Goal: Task Accomplishment & Management: Complete application form

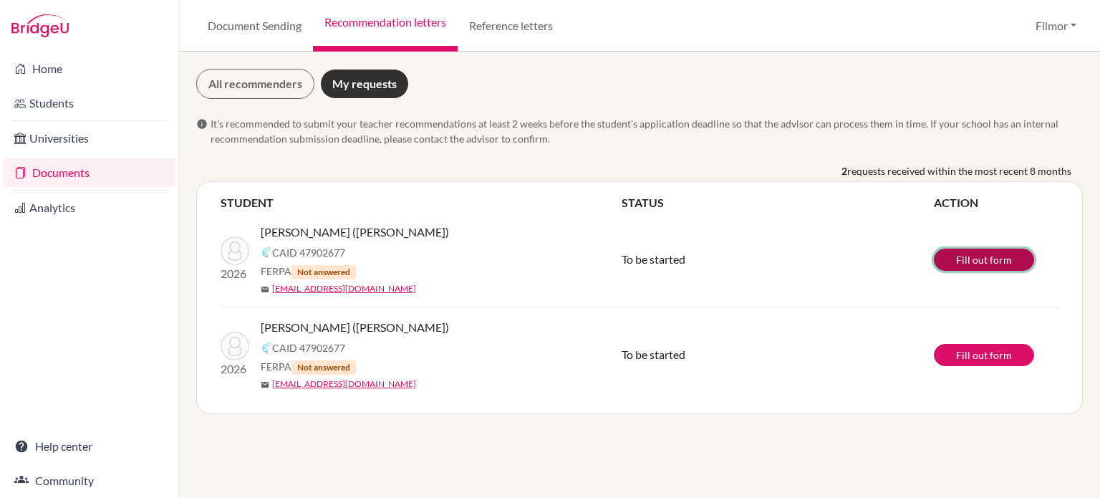
click at [991, 260] on link "Fill out form" at bounding box center [984, 260] width 100 height 22
drag, startPoint x: 262, startPoint y: 230, endPoint x: 403, endPoint y: 230, distance: 140.4
click at [403, 230] on div "[PERSON_NAME] ([PERSON_NAME])" at bounding box center [446, 231] width 370 height 17
copy span "[PERSON_NAME] ([PERSON_NAME])"
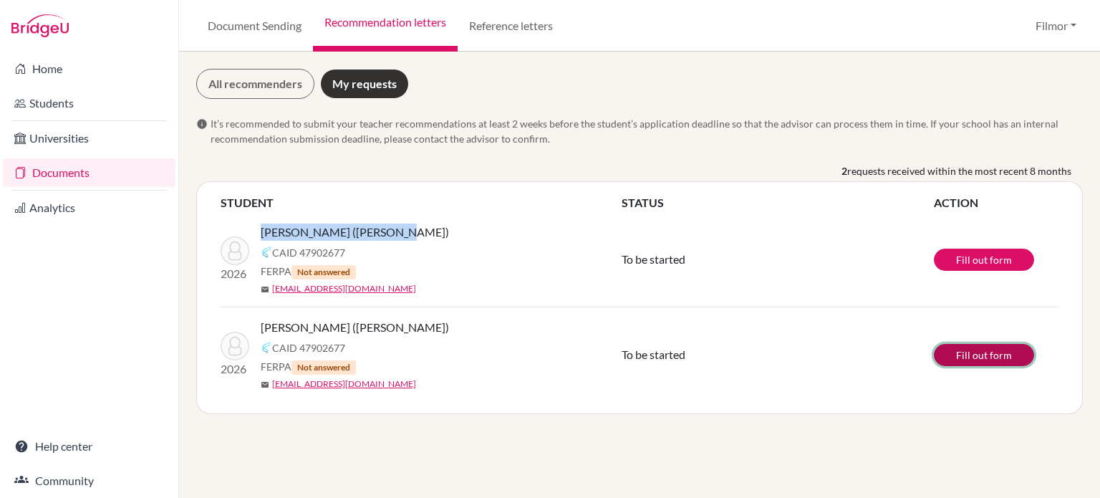
click at [989, 347] on link "Fill out form" at bounding box center [984, 355] width 100 height 22
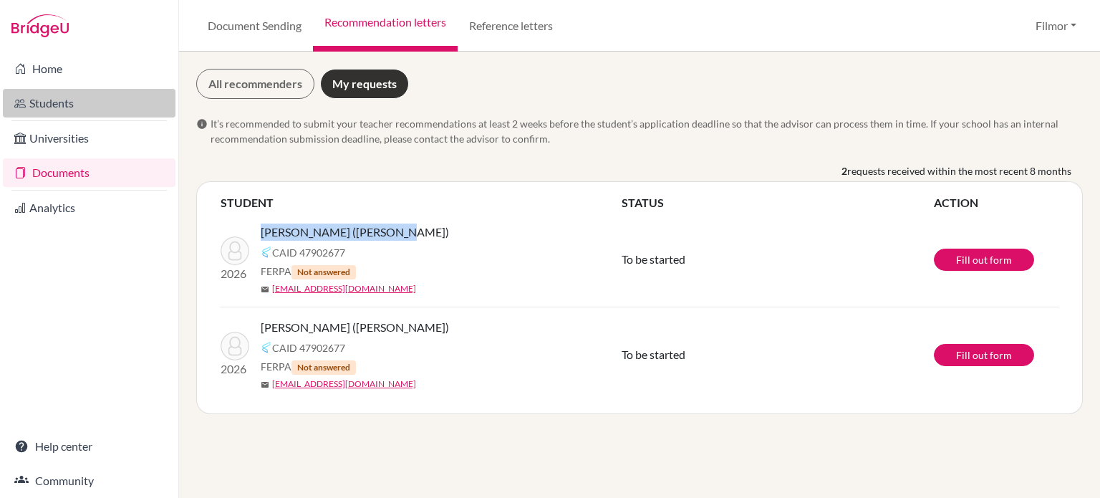
click at [43, 110] on link "Students" at bounding box center [89, 103] width 173 height 29
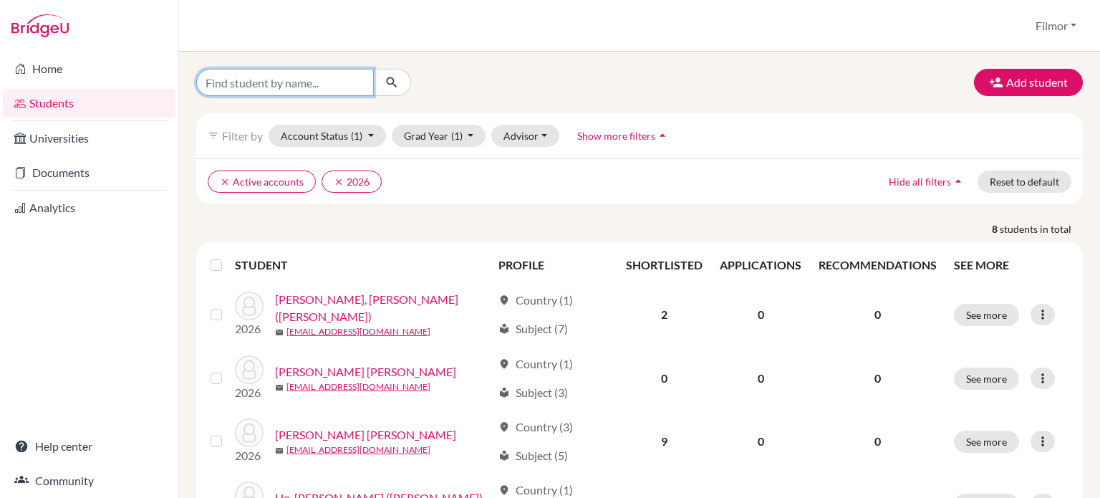
click at [337, 87] on input "Find student by name..." at bounding box center [285, 82] width 178 height 27
type input "[PERSON_NAME]"
click button "submit" at bounding box center [392, 82] width 38 height 27
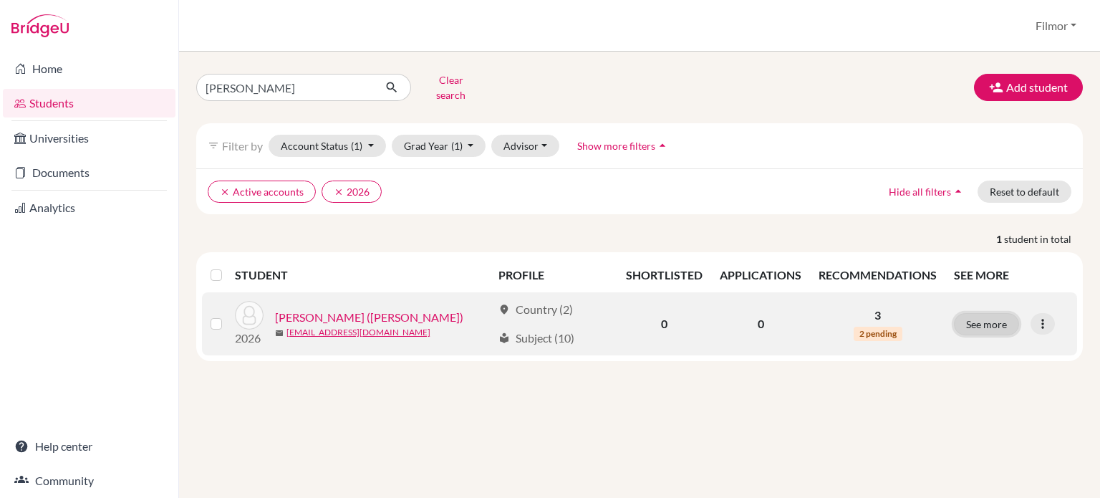
click at [988, 314] on button "See more" at bounding box center [986, 324] width 65 height 22
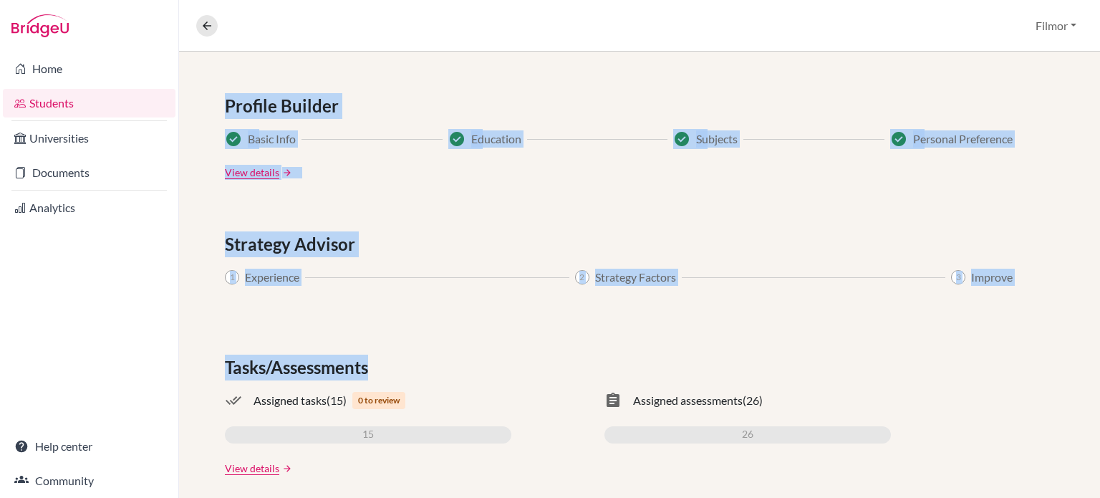
scroll to position [761, 0]
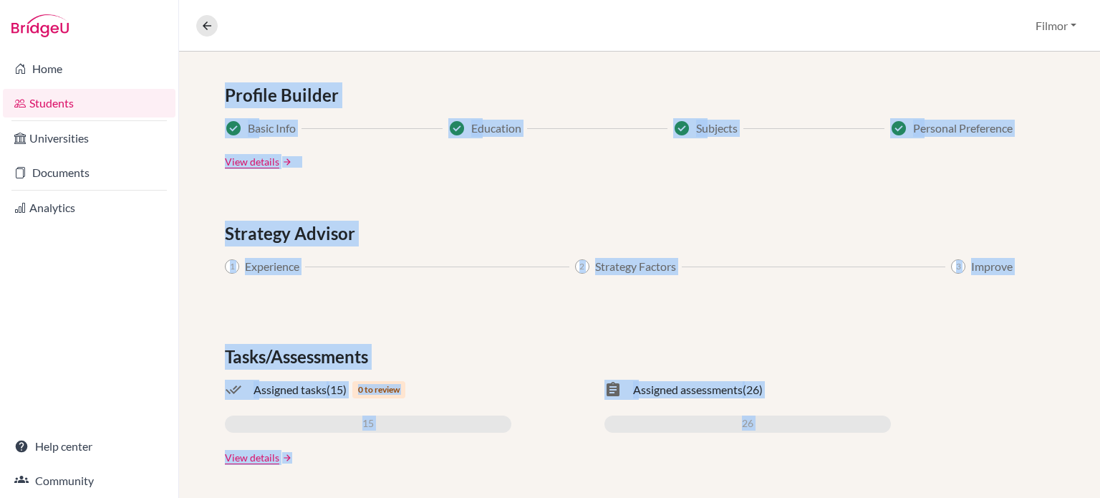
drag, startPoint x: 1099, startPoint y: 118, endPoint x: 1085, endPoint y: 448, distance: 330.5
click at [1085, 448] on div "[PERSON_NAME] ([PERSON_NAME]) Access student's account 2026 | [EMAIL_ADDRESS][D…" at bounding box center [639, 275] width 921 height 446
click at [948, 406] on div "done_all Assigned tasks (15) 0 to review 15 assignment Assigned assessments (26…" at bounding box center [639, 407] width 829 height 52
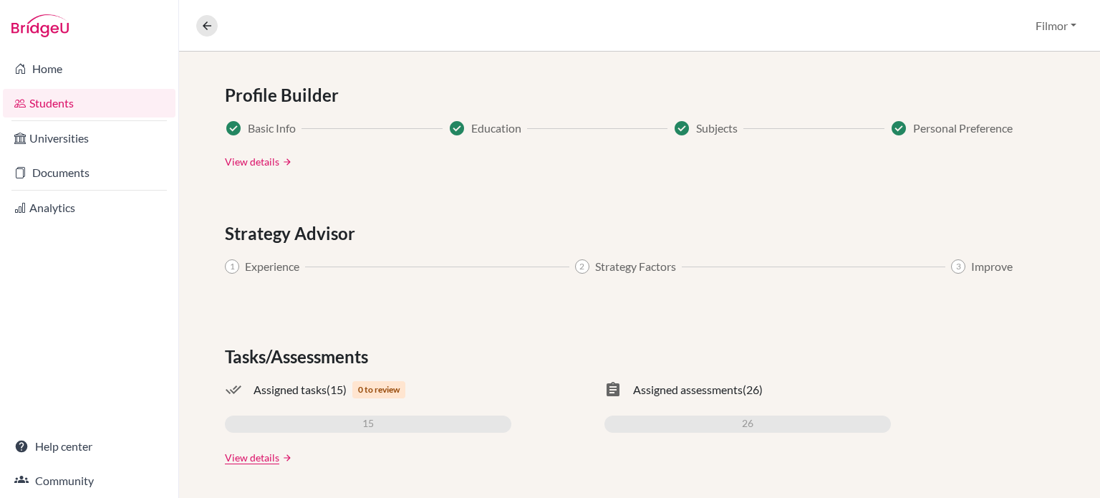
click at [257, 163] on link "View details" at bounding box center [252, 161] width 54 height 15
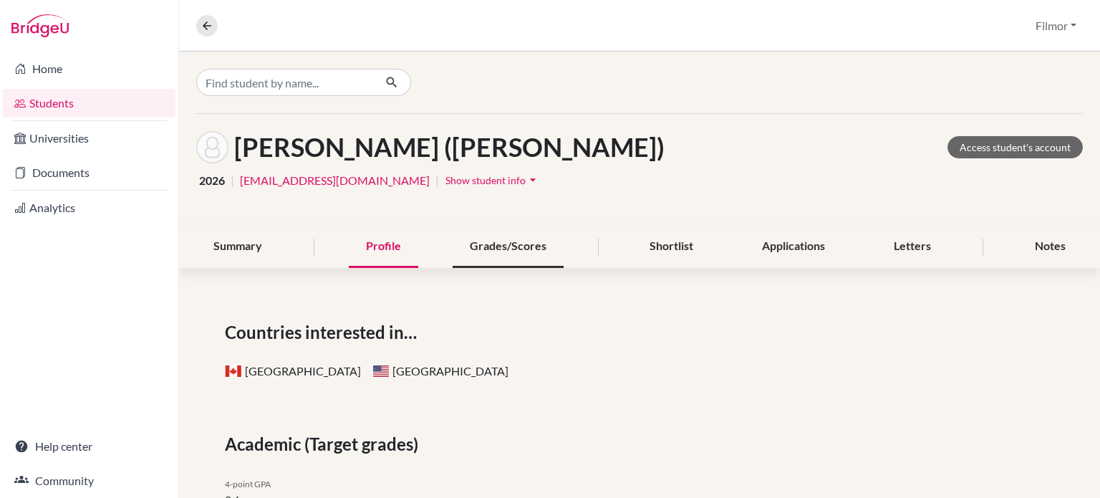
click at [510, 255] on div "Grades/Scores" at bounding box center [508, 247] width 111 height 42
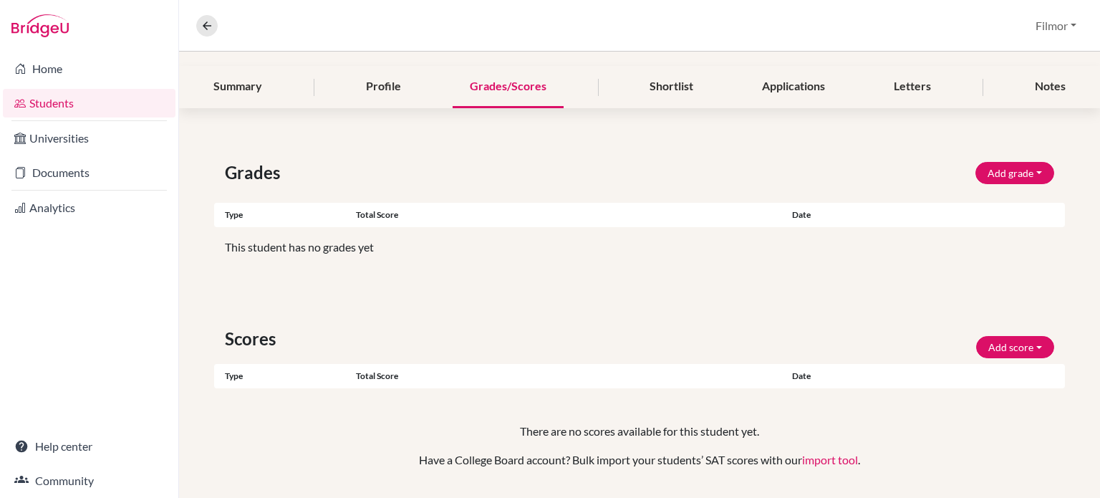
scroll to position [168, 0]
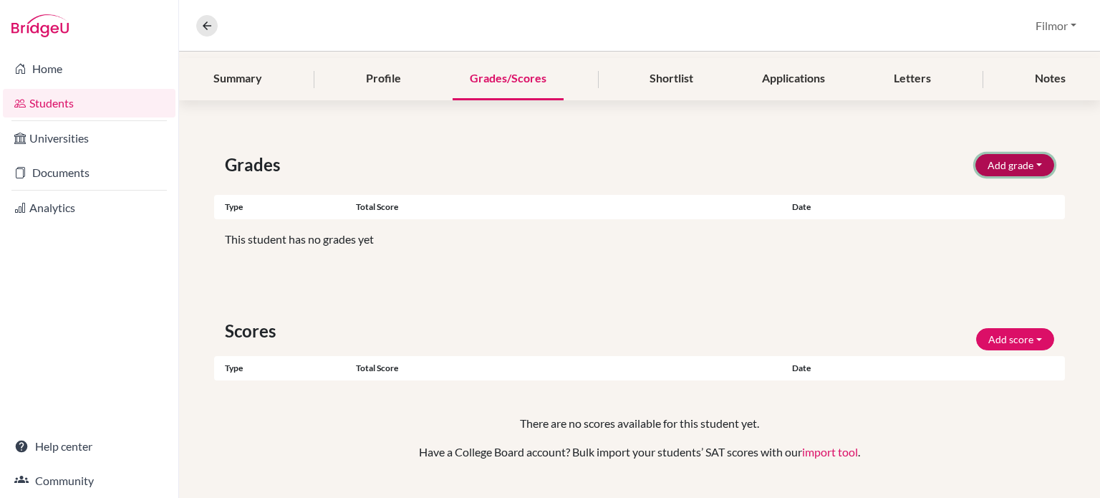
click at [1020, 165] on button "Add grade" at bounding box center [1015, 165] width 79 height 22
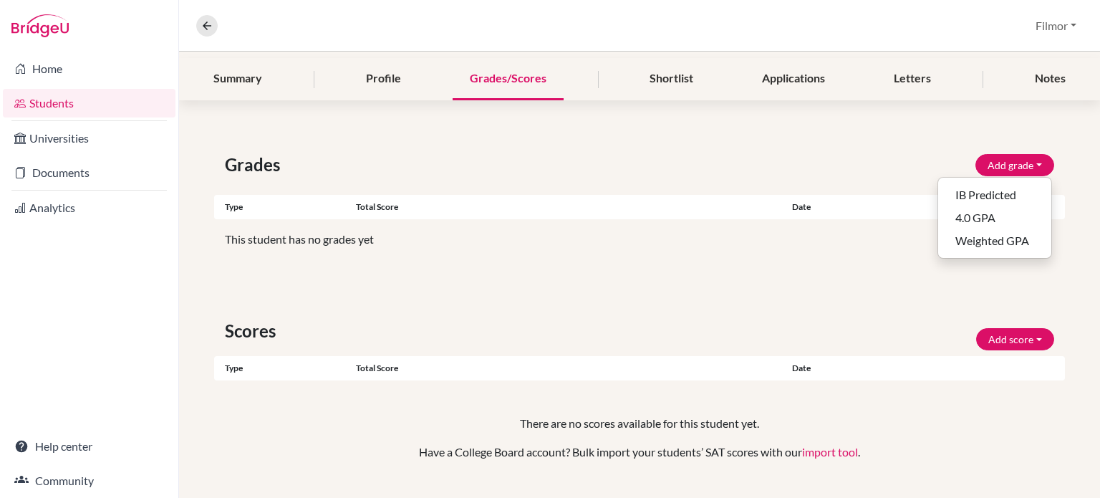
click at [769, 164] on div "Grades Add grade IB Predicted 4.0 GPA Weighted GPA" at bounding box center [639, 165] width 851 height 26
